Goal: Task Accomplishment & Management: Use online tool/utility

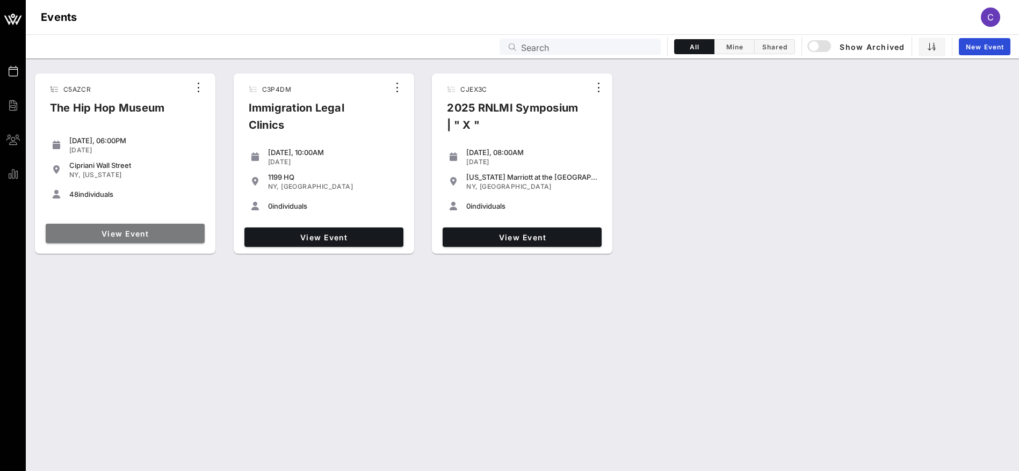
click at [140, 236] on span "View Event" at bounding box center [125, 233] width 150 height 9
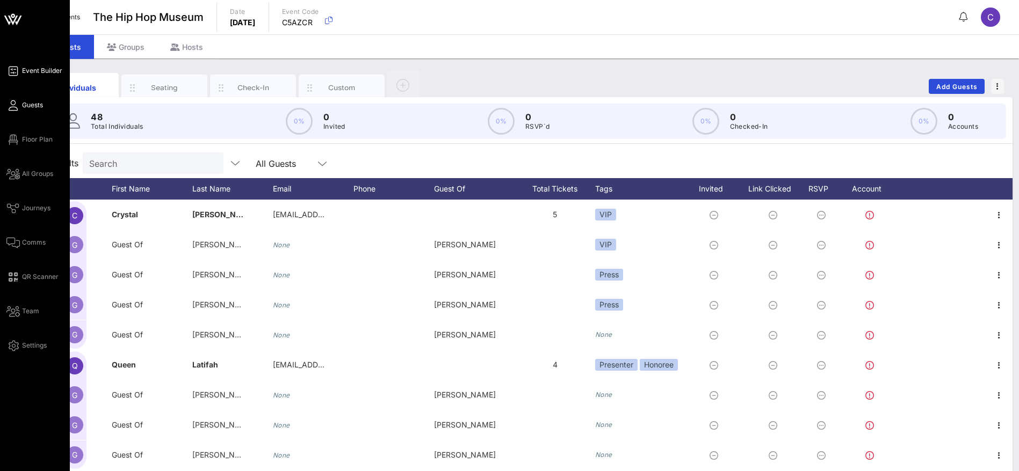
click at [46, 70] on span "Event Builder" at bounding box center [42, 71] width 40 height 10
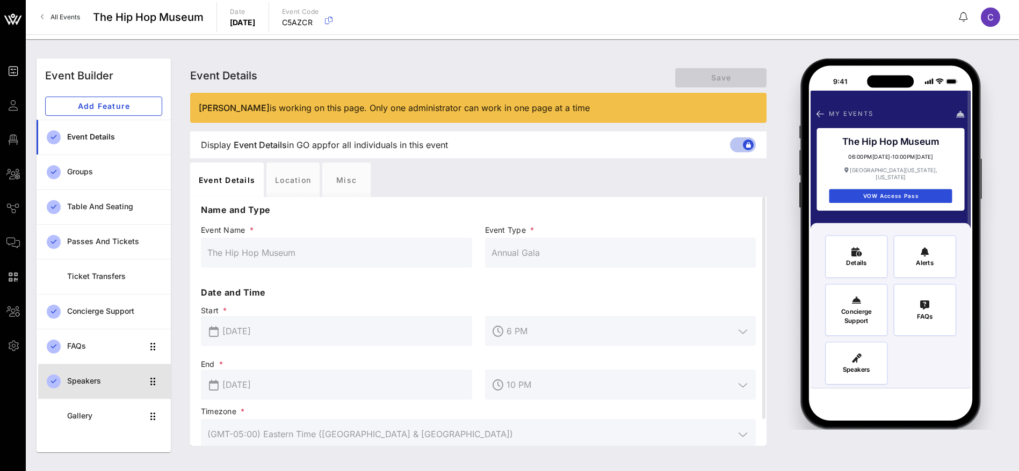
click at [88, 377] on div "Speakers" at bounding box center [105, 381] width 76 height 9
